Goal: Task Accomplishment & Management: Use online tool/utility

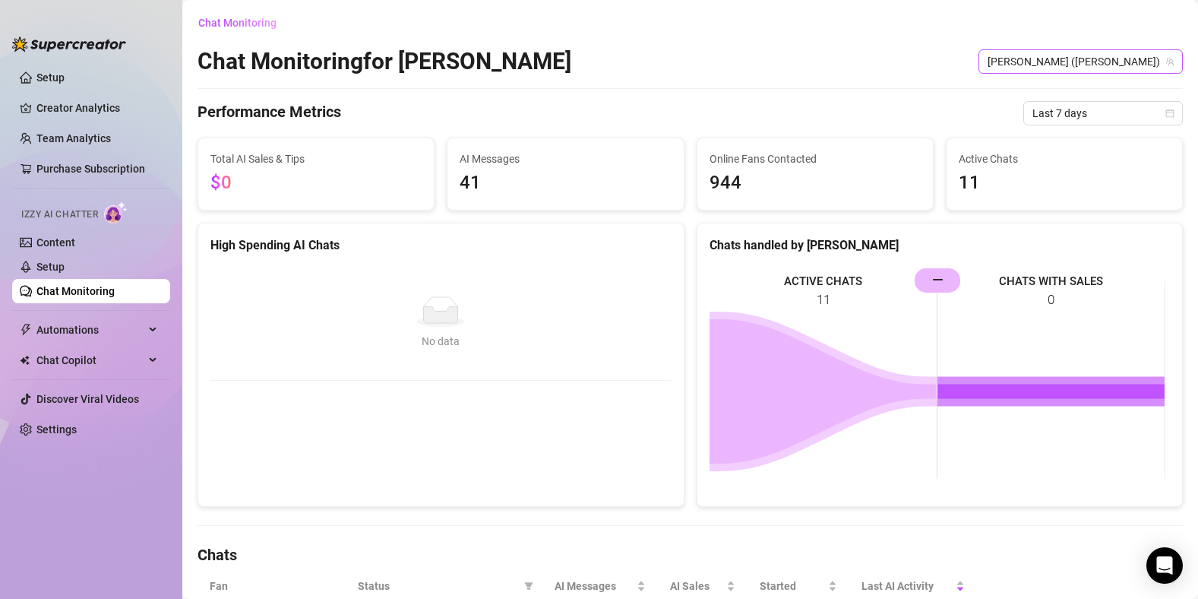
click at [1109, 64] on span "[PERSON_NAME] ([PERSON_NAME])" at bounding box center [1081, 61] width 186 height 23
click at [935, 16] on div "Chat Monitoring" at bounding box center [690, 23] width 985 height 24
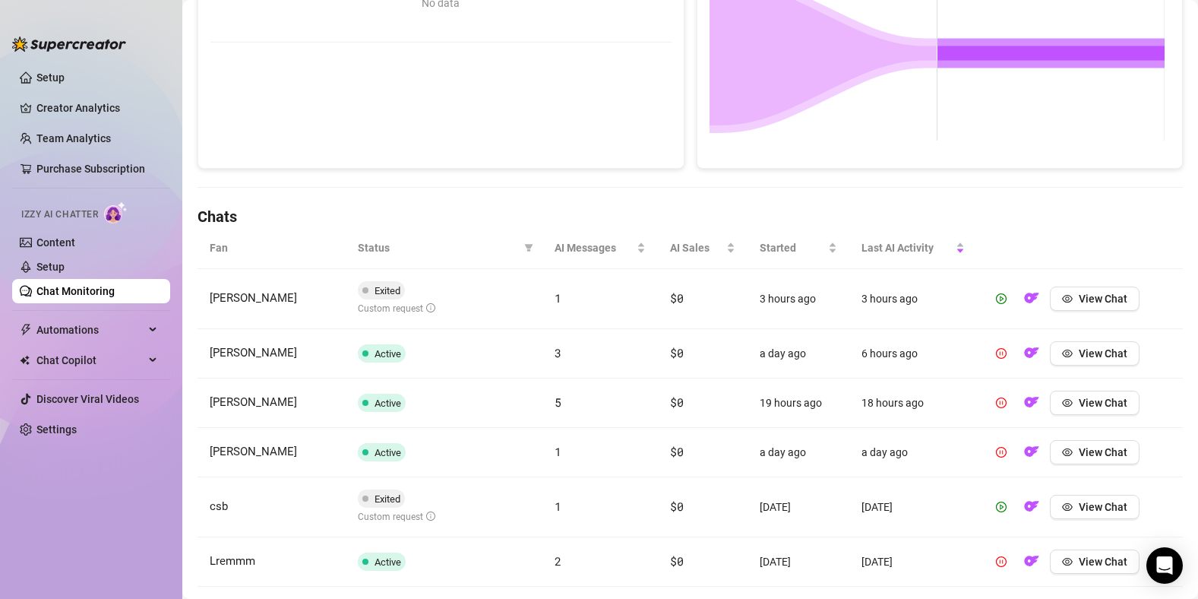
scroll to position [590, 0]
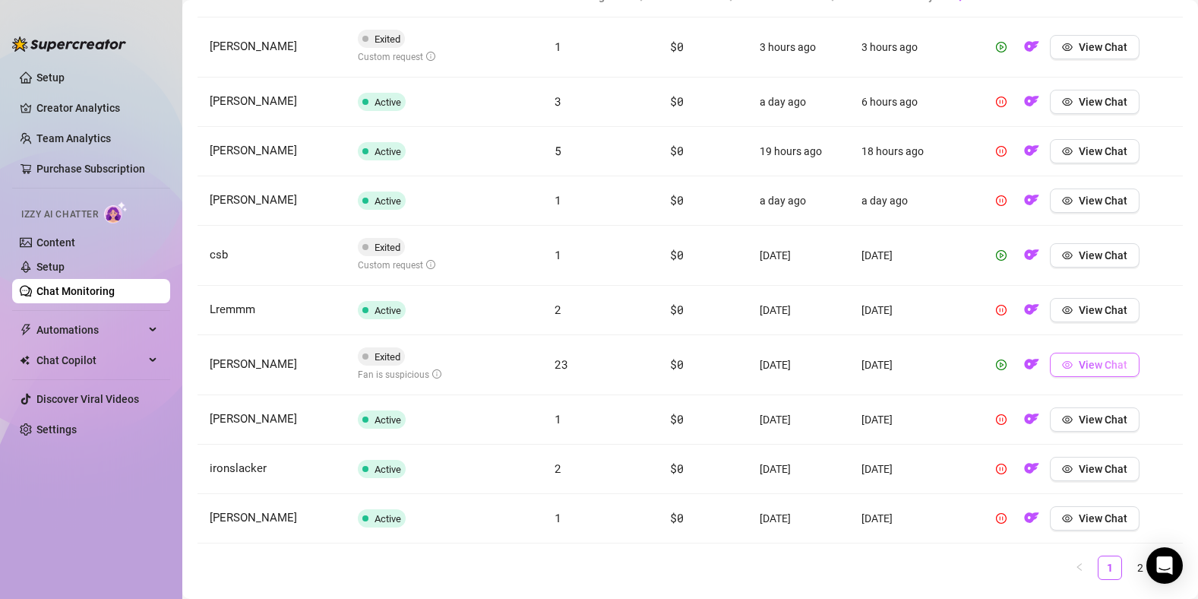
click at [1062, 364] on icon "eye" at bounding box center [1067, 364] width 11 height 11
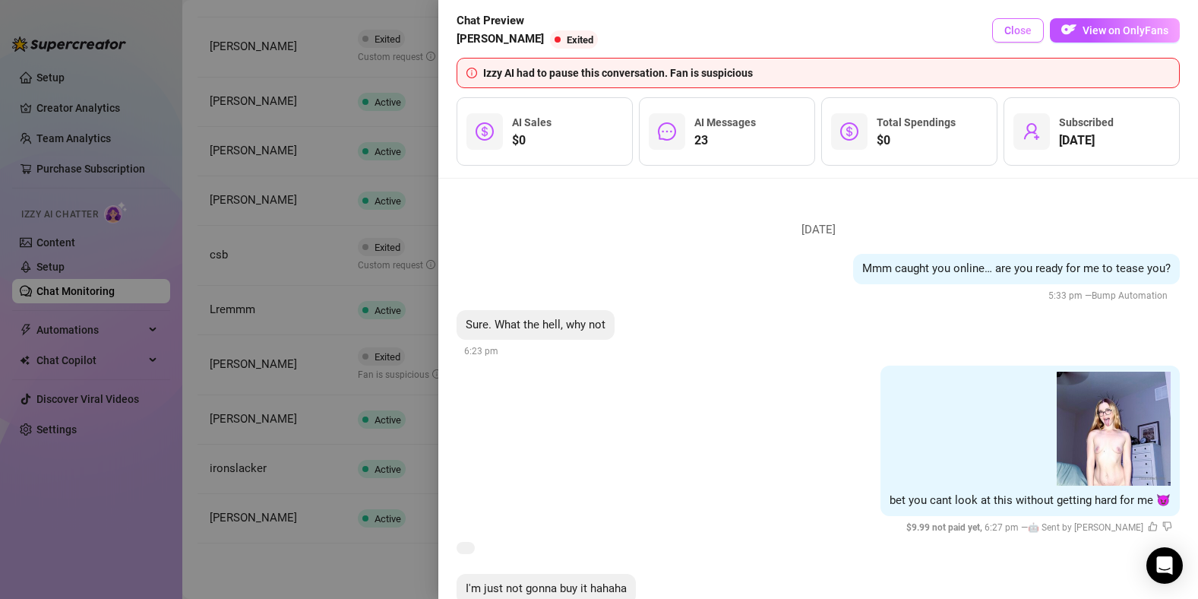
click at [1006, 36] on button "Close" at bounding box center [1018, 30] width 52 height 24
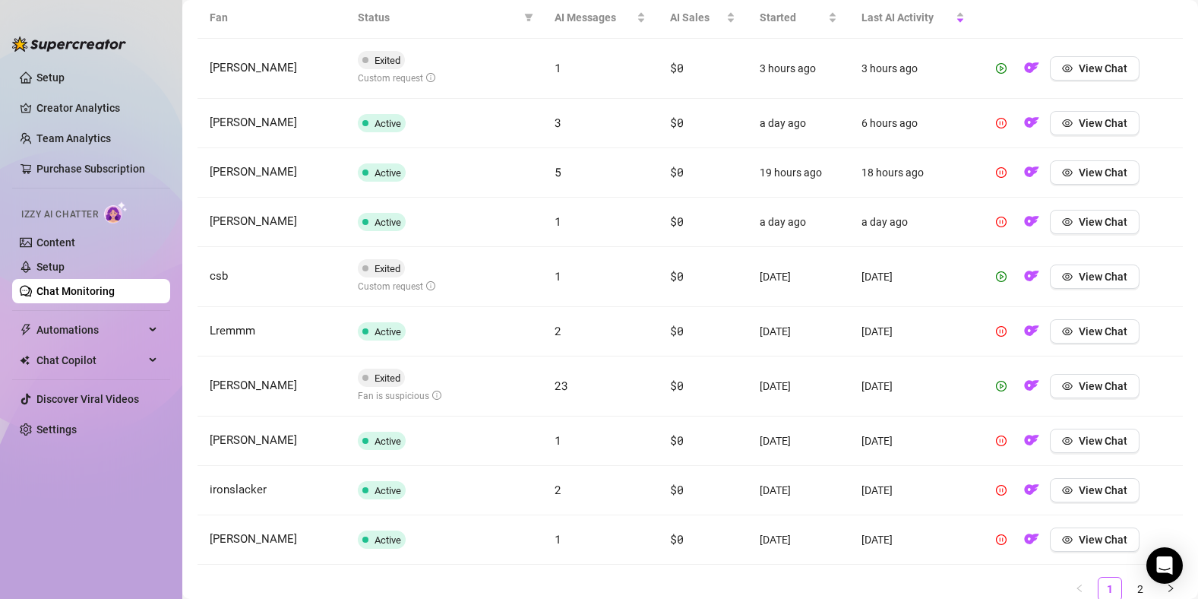
scroll to position [628, 0]
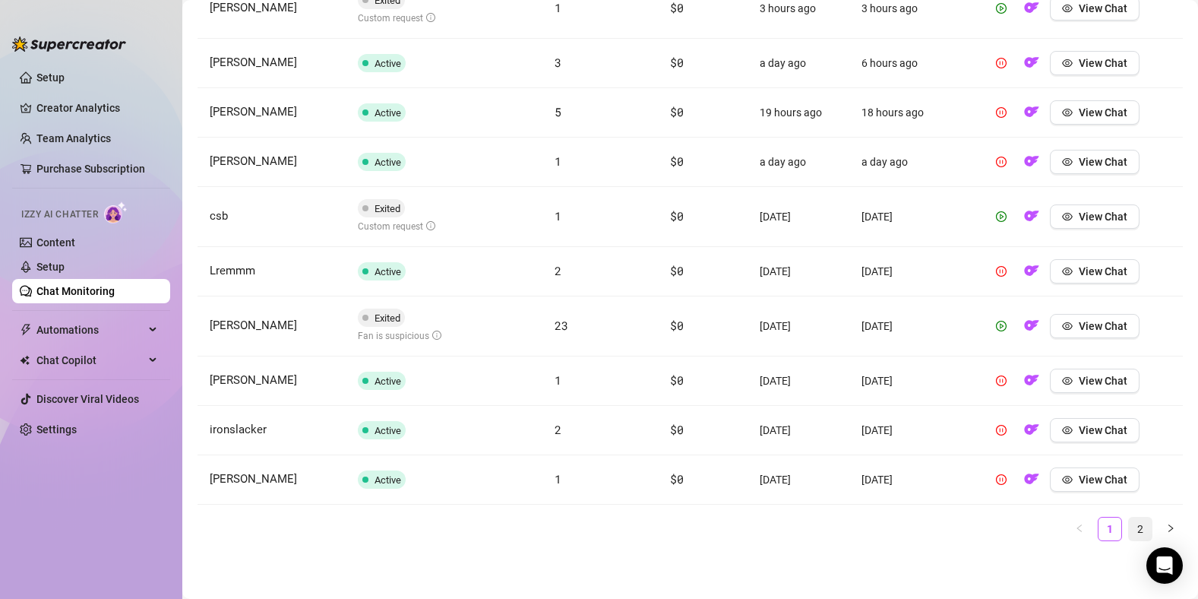
click at [1138, 527] on link "2" at bounding box center [1140, 528] width 23 height 23
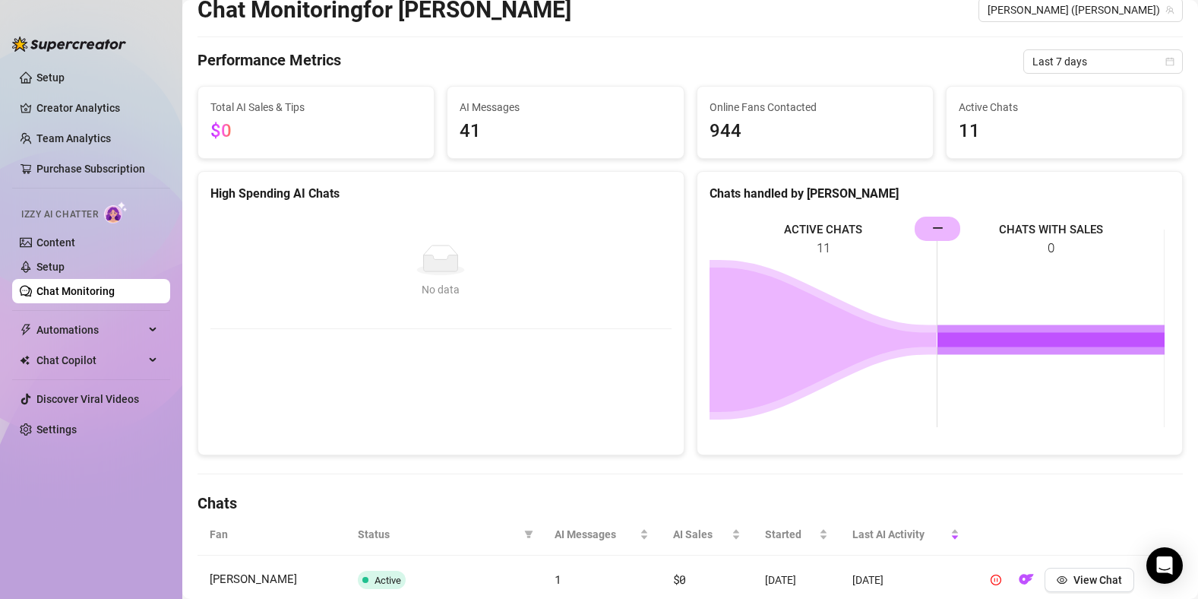
scroll to position [0, 0]
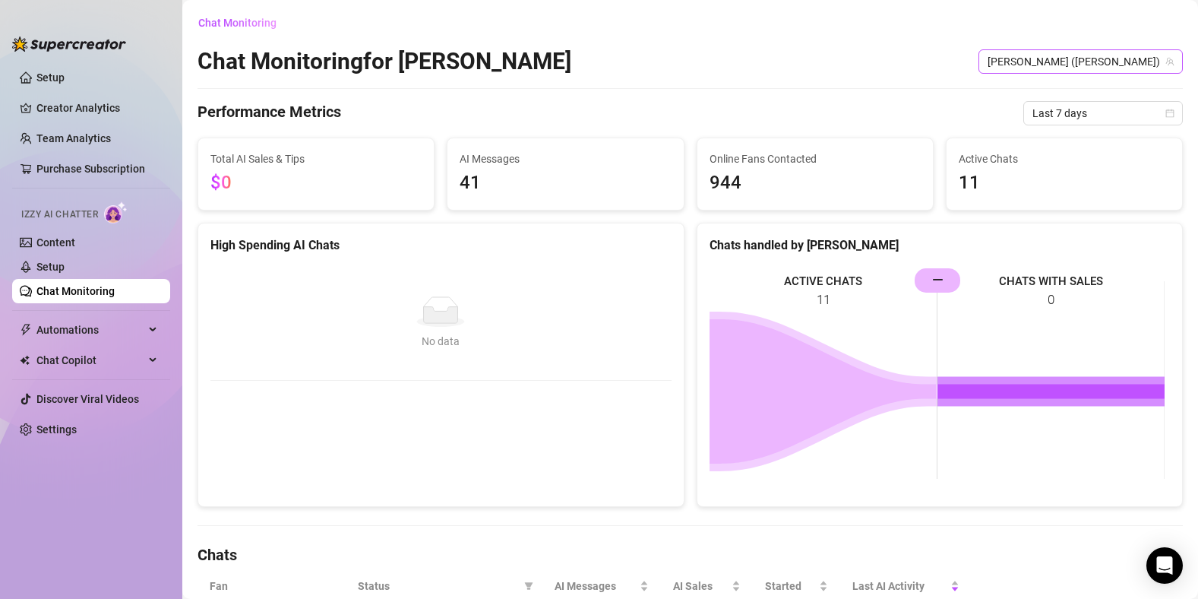
click at [1137, 63] on span "[PERSON_NAME] ([PERSON_NAME])" at bounding box center [1081, 61] width 186 height 23
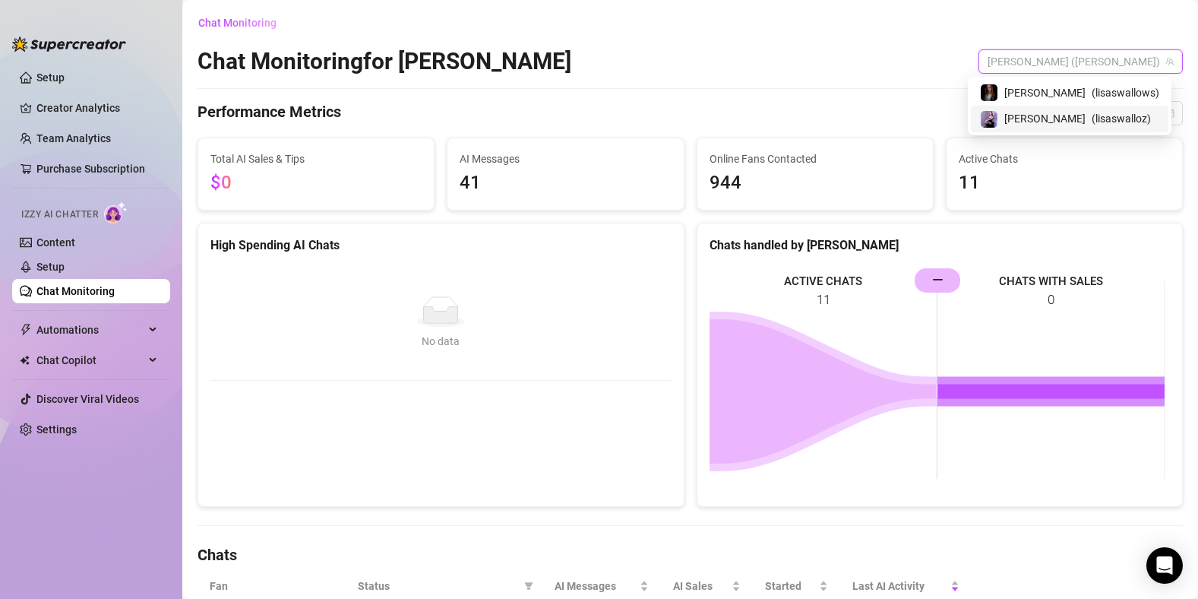
click at [1115, 119] on span "( lisaswalloz )" at bounding box center [1121, 118] width 59 height 17
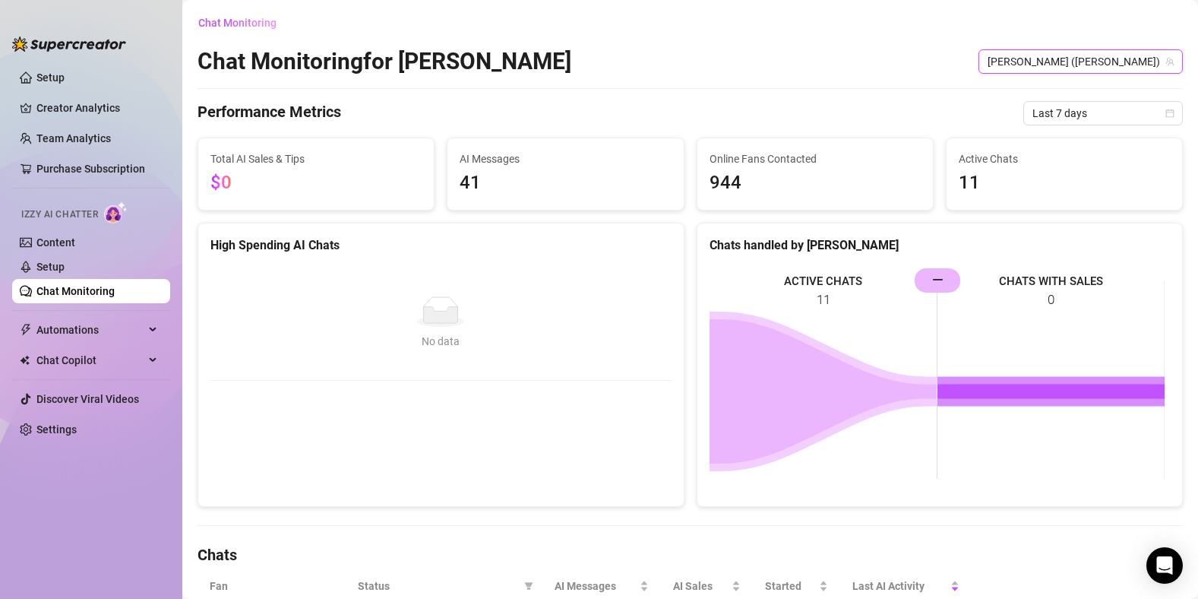
click at [865, 107] on div "Performance Metrics Last 7 days" at bounding box center [690, 113] width 985 height 24
click at [62, 292] on link "Chat Monitoring" at bounding box center [75, 291] width 78 height 12
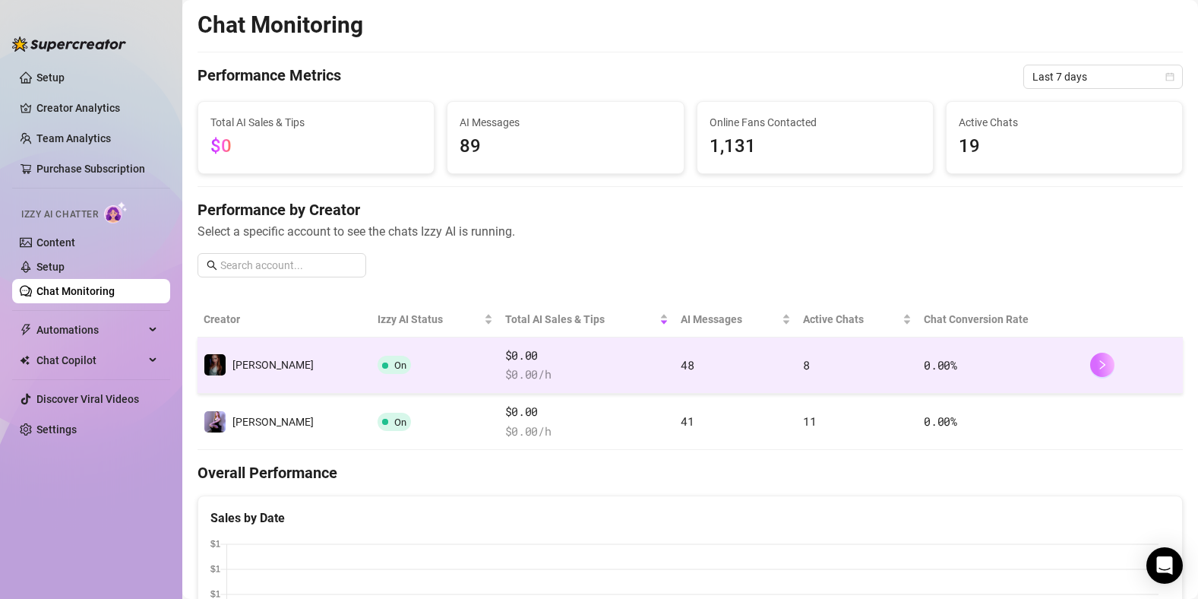
click at [1097, 364] on icon "right" at bounding box center [1102, 364] width 11 height 11
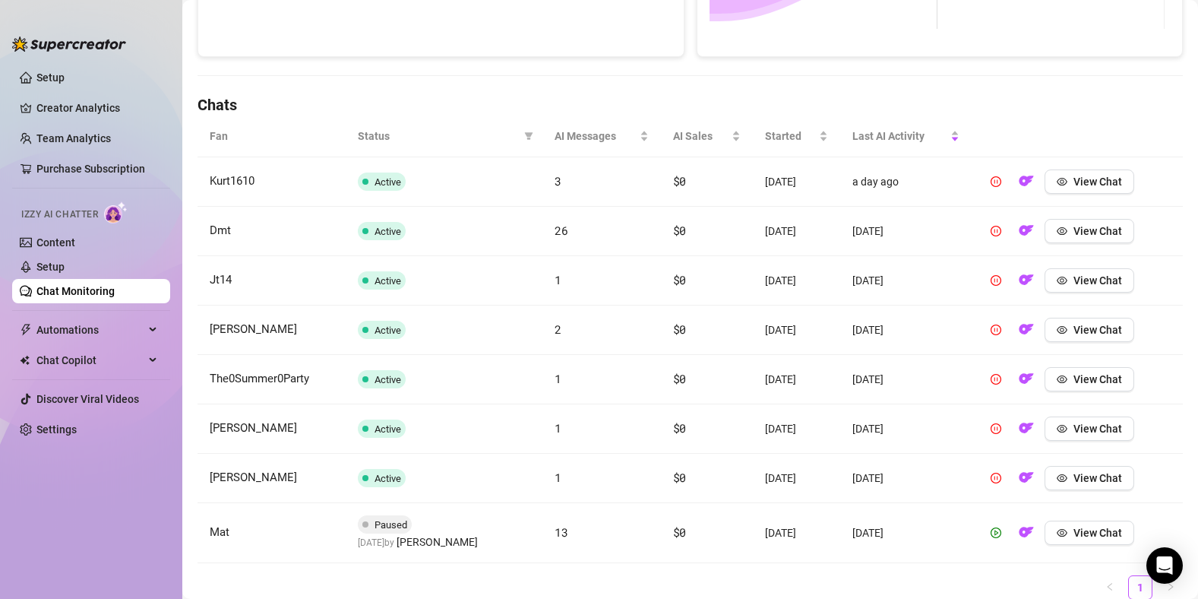
scroll to position [508, 0]
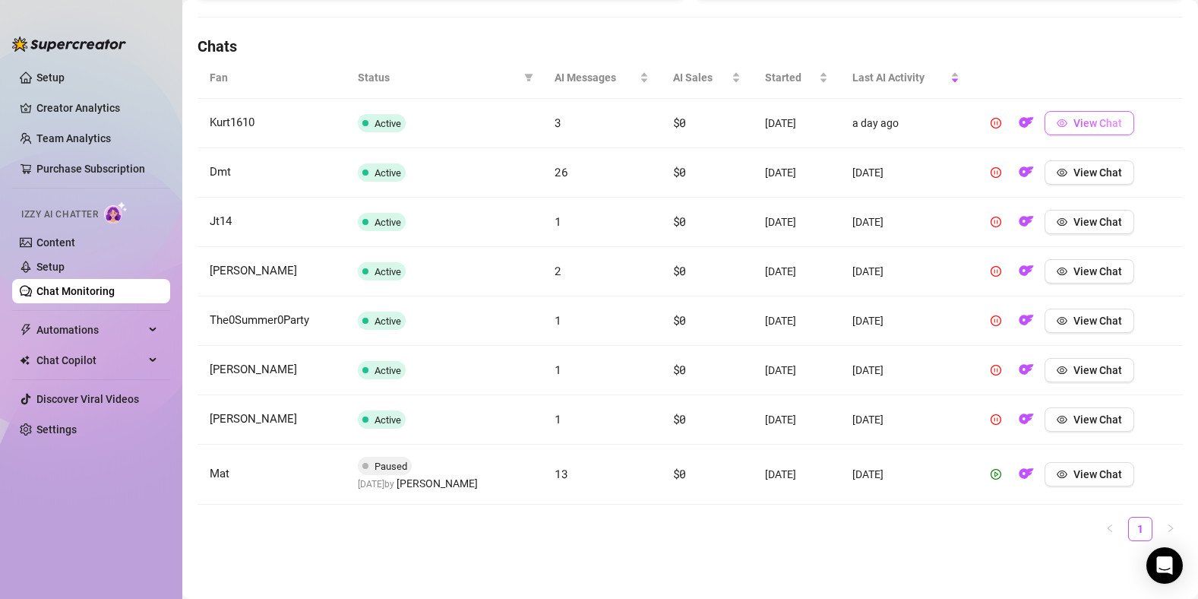
click at [1077, 130] on button "View Chat" at bounding box center [1090, 123] width 90 height 24
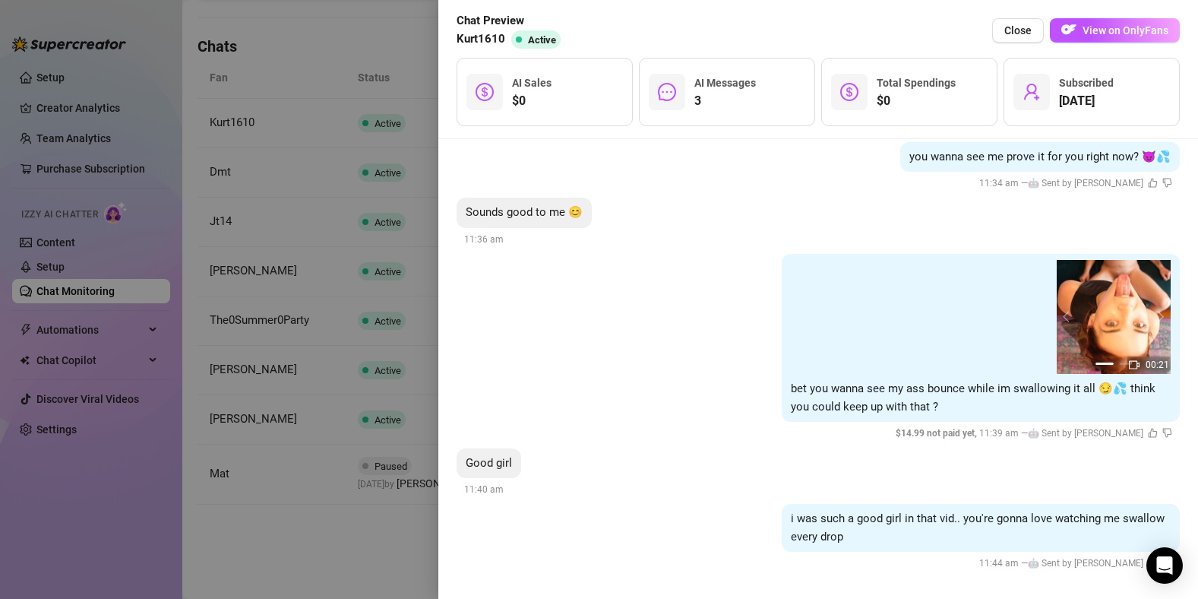
scroll to position [424, 0]
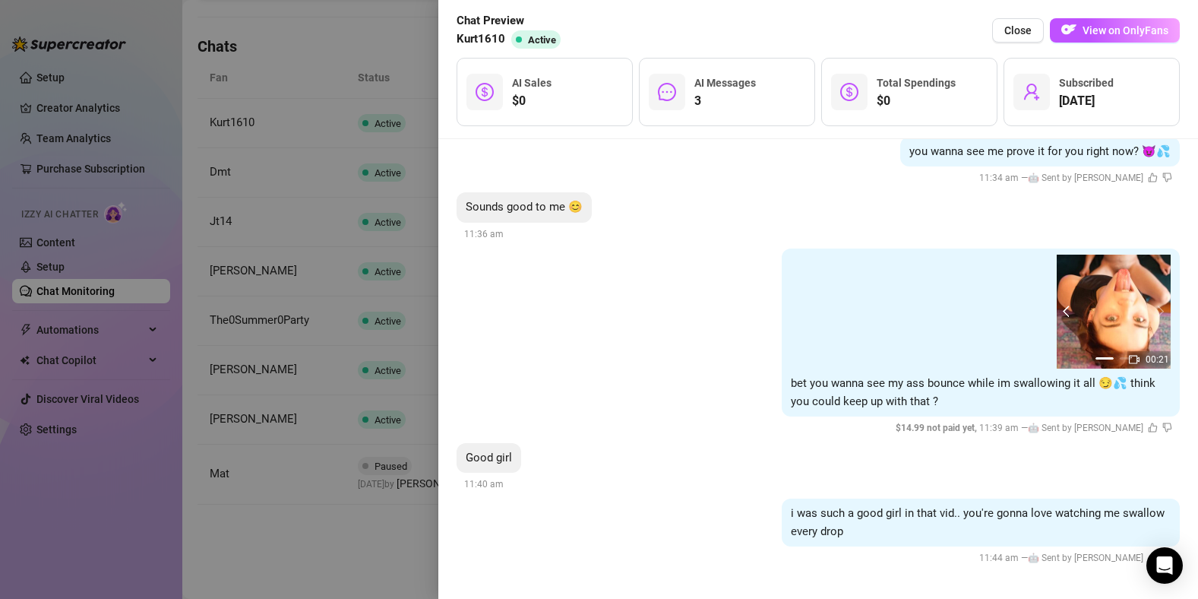
click at [1063, 313] on button "prev" at bounding box center [1069, 311] width 12 height 12
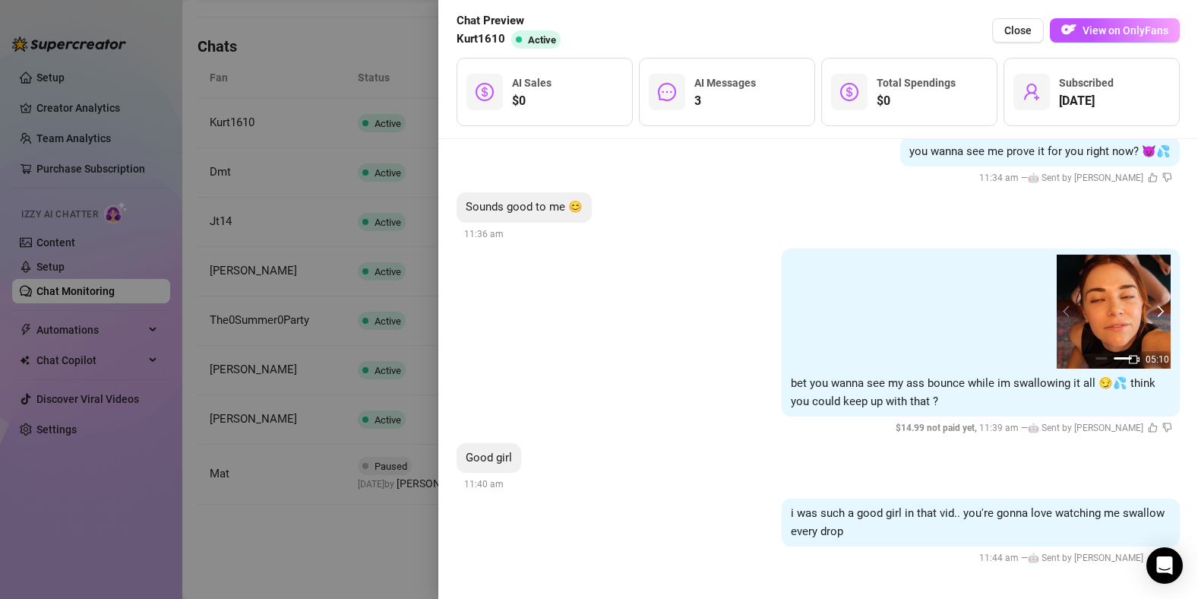
click at [1153, 311] on button "next" at bounding box center [1159, 311] width 12 height 12
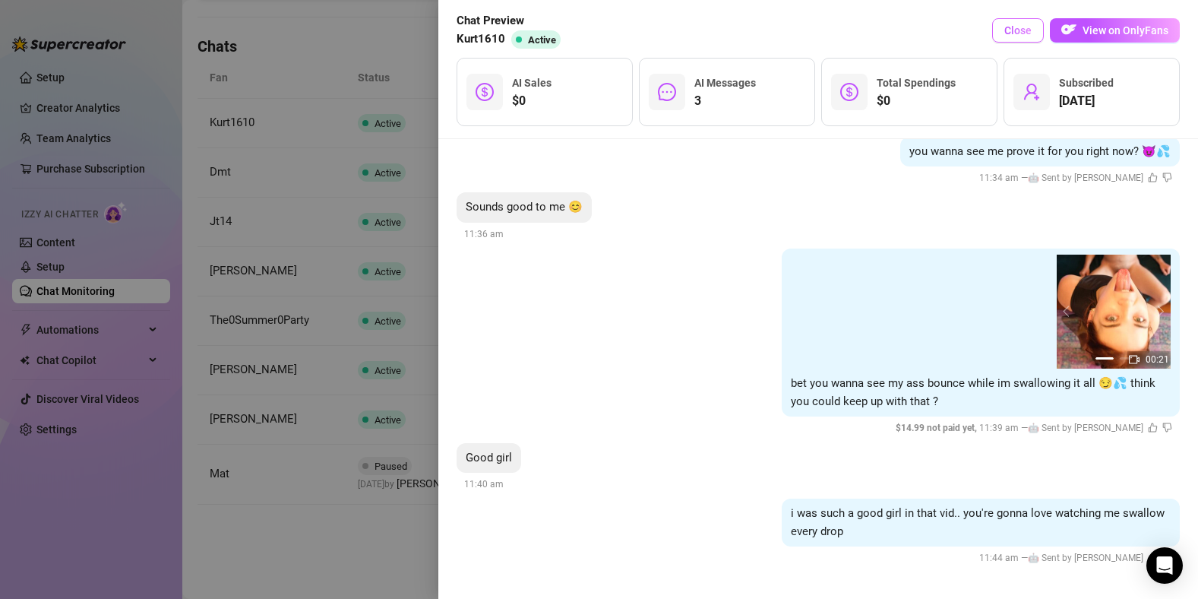
click at [1014, 25] on span "Close" at bounding box center [1017, 30] width 27 height 12
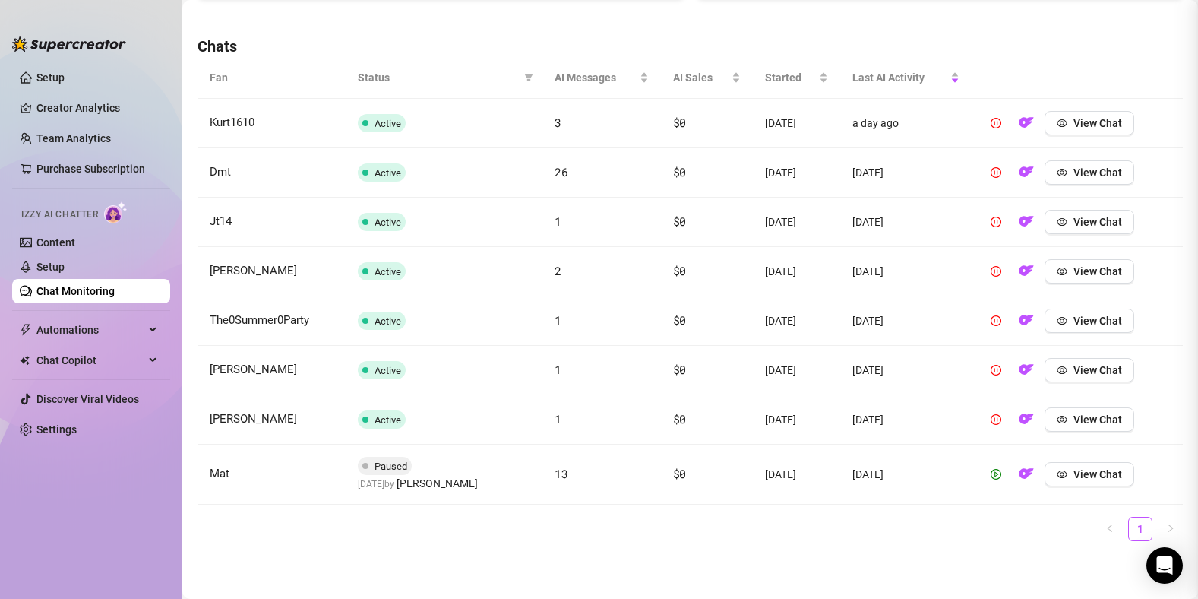
scroll to position [0, 0]
